Goal: Information Seeking & Learning: Learn about a topic

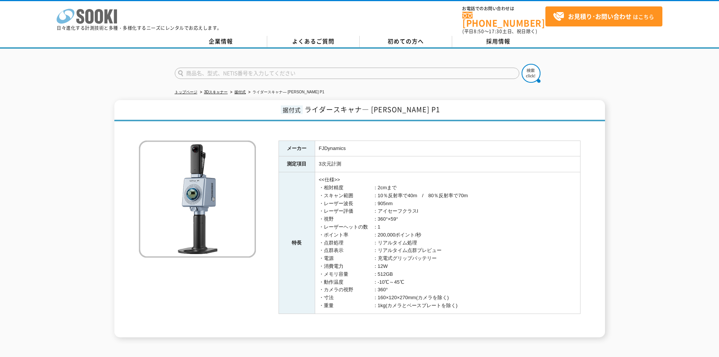
click at [94, 15] on icon "株式会社 ソーキ" at bounding box center [87, 16] width 60 height 15
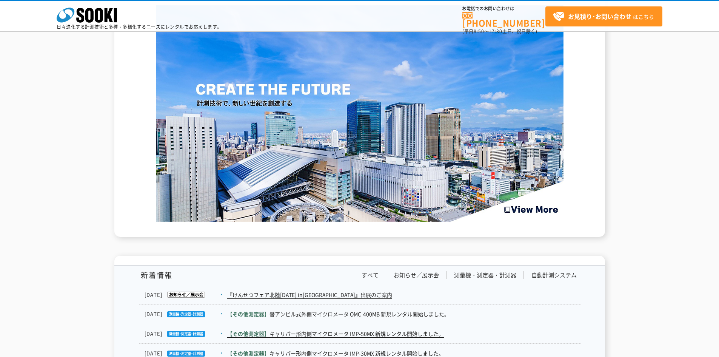
scroll to position [1141, 0]
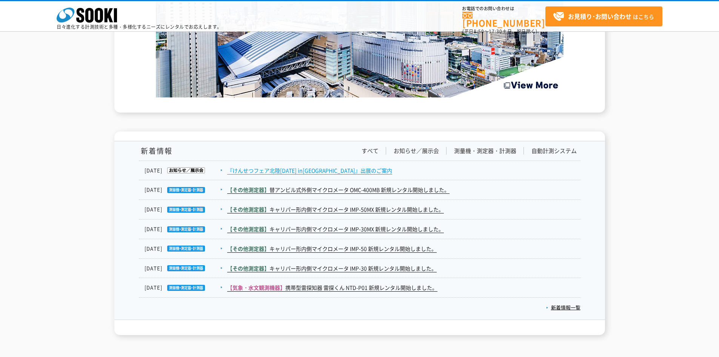
click at [295, 170] on link "『けんせつフェア北陸2025 in新潟』出展のご案内" at bounding box center [309, 170] width 165 height 8
click at [429, 148] on link "お知らせ／展示会" at bounding box center [416, 151] width 45 height 8
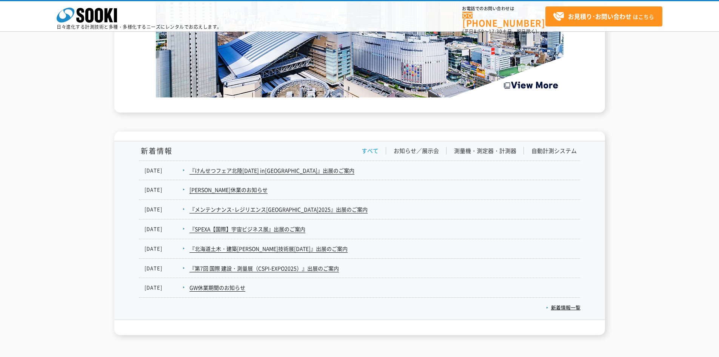
click at [367, 149] on link "すべて" at bounding box center [369, 151] width 17 height 8
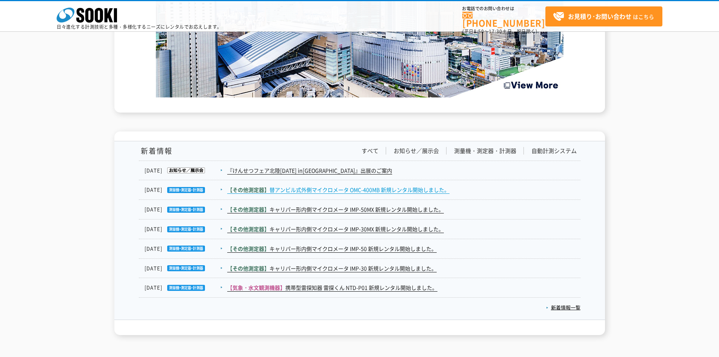
click at [285, 189] on link "【その他測定器】 替アンビル式外側マイクロメータ OMC-400MB 新規レンタル開始しました。" at bounding box center [338, 190] width 222 height 8
click at [489, 149] on link "測量機・測定器・計測器" at bounding box center [485, 151] width 62 height 8
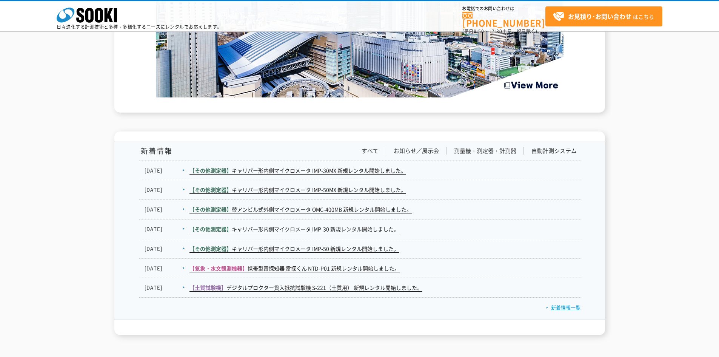
click at [567, 307] on link "新着情報一覧" at bounding box center [563, 306] width 34 height 7
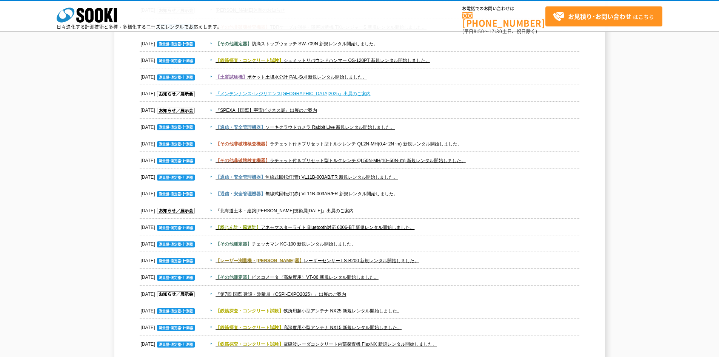
scroll to position [453, 0]
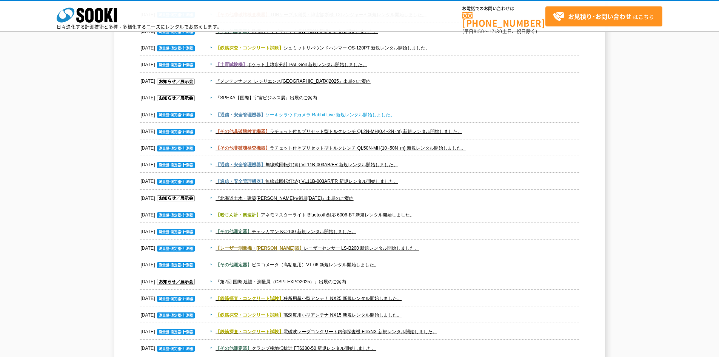
click at [313, 115] on link "【通信・安全管理機器】 ソーキクラウドカメラ Rabbit Live 新規レンタル開始しました。" at bounding box center [304, 114] width 179 height 5
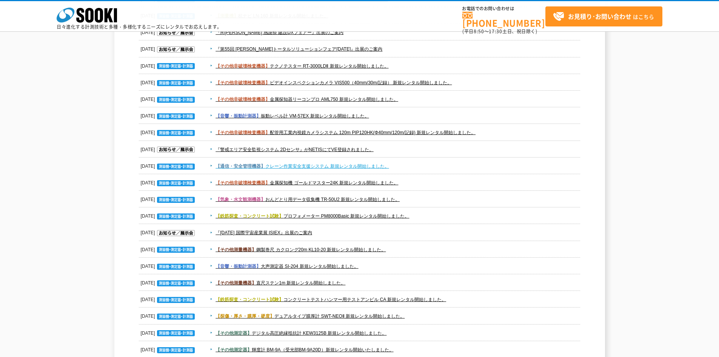
scroll to position [1132, 0]
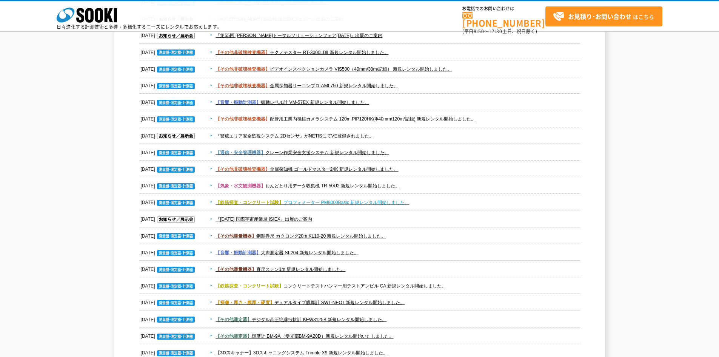
click at [297, 204] on link "【鉄筋探査・コンクリート試験】 プロフォメーター PM8000Basic 新規レンタル開始しました。" at bounding box center [312, 202] width 194 height 5
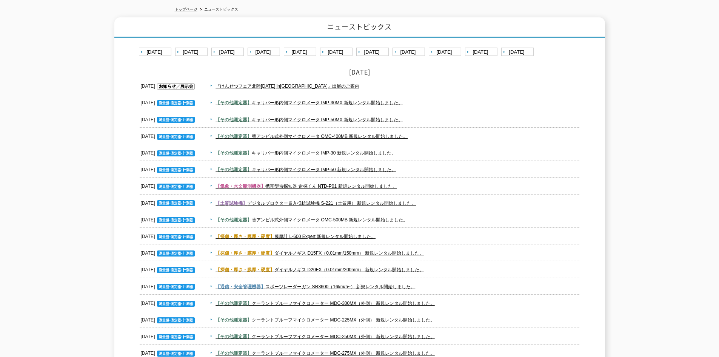
scroll to position [0, 0]
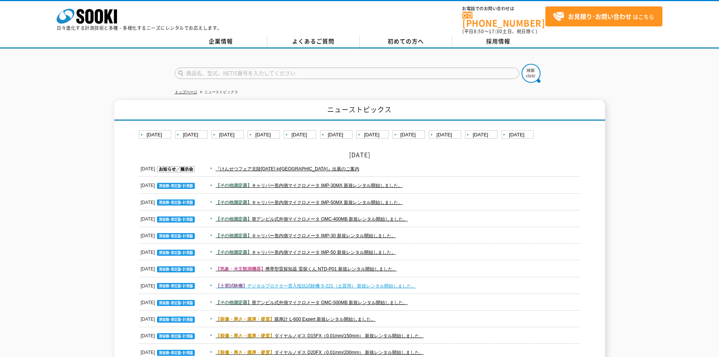
click at [295, 284] on link "【土質試験機】 デジタルプロクター貫入抵抗試験機 S-221（土質用） 新規レンタル開始しました。" at bounding box center [315, 285] width 200 height 5
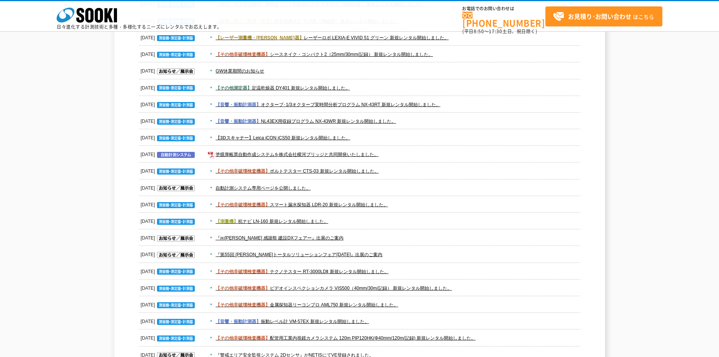
scroll to position [943, 0]
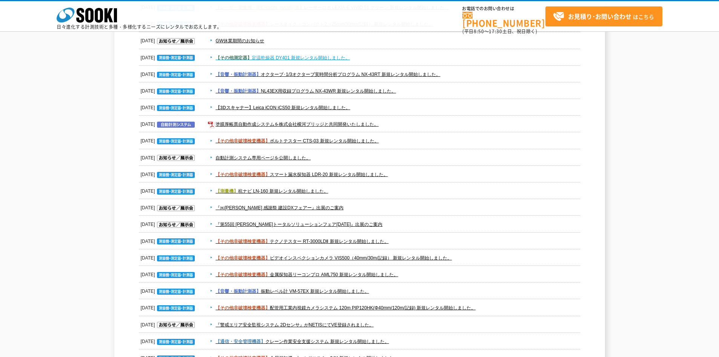
click at [266, 56] on link "【その他測定器】 定温乾燥器 DY401 新規レンタル開始しました。" at bounding box center [282, 57] width 134 height 5
click at [364, 308] on link "【その他非破壊検査機器】 配管用工業内視鏡カメラシステム 120m PIP120HK(Φ40mm/120m/記録) 新規レンタル開始しました。" at bounding box center [345, 307] width 260 height 5
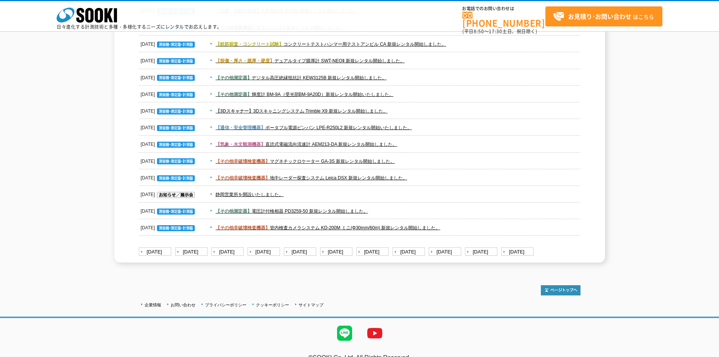
scroll to position [1387, 0]
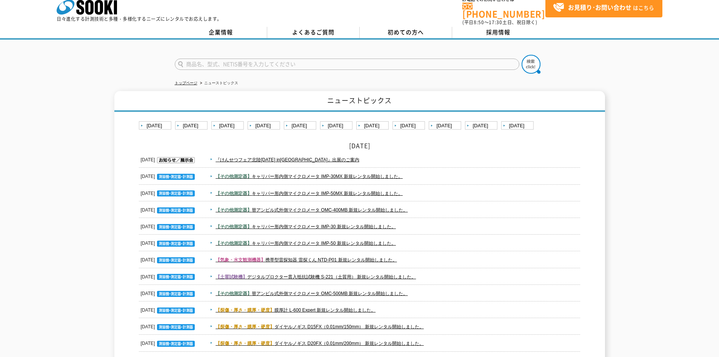
scroll to position [0, 0]
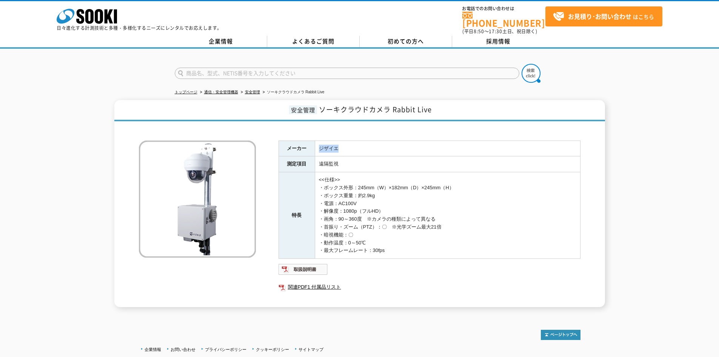
drag, startPoint x: 343, startPoint y: 141, endPoint x: 320, endPoint y: 142, distance: 22.3
click at [320, 142] on td "ジザイエ" at bounding box center [447, 148] width 265 height 16
copy td "ジザイエ"
